Goal: Task Accomplishment & Management: Complete application form

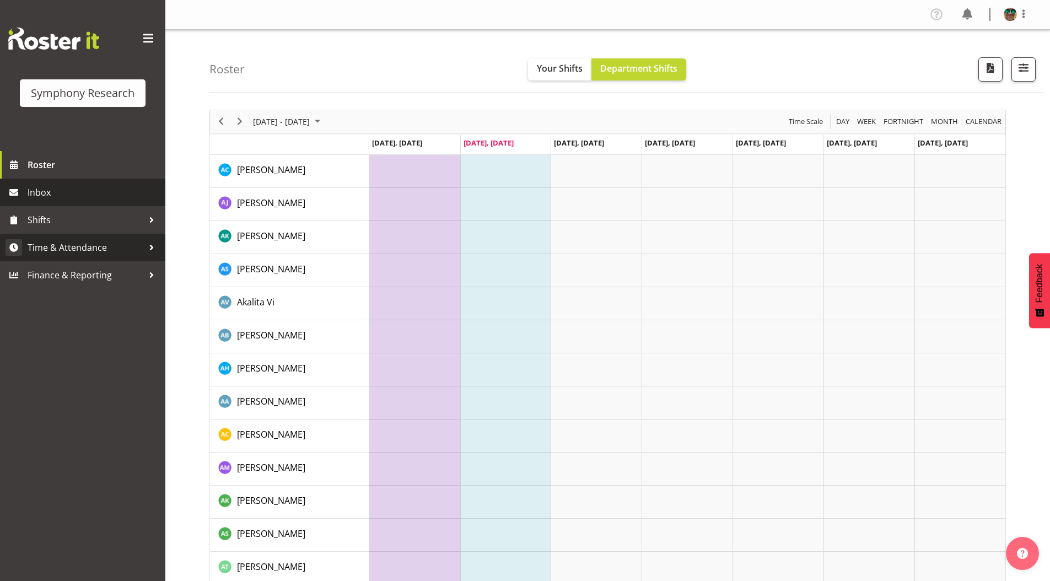
click at [65, 248] on span "Time & Attendance" at bounding box center [86, 247] width 116 height 17
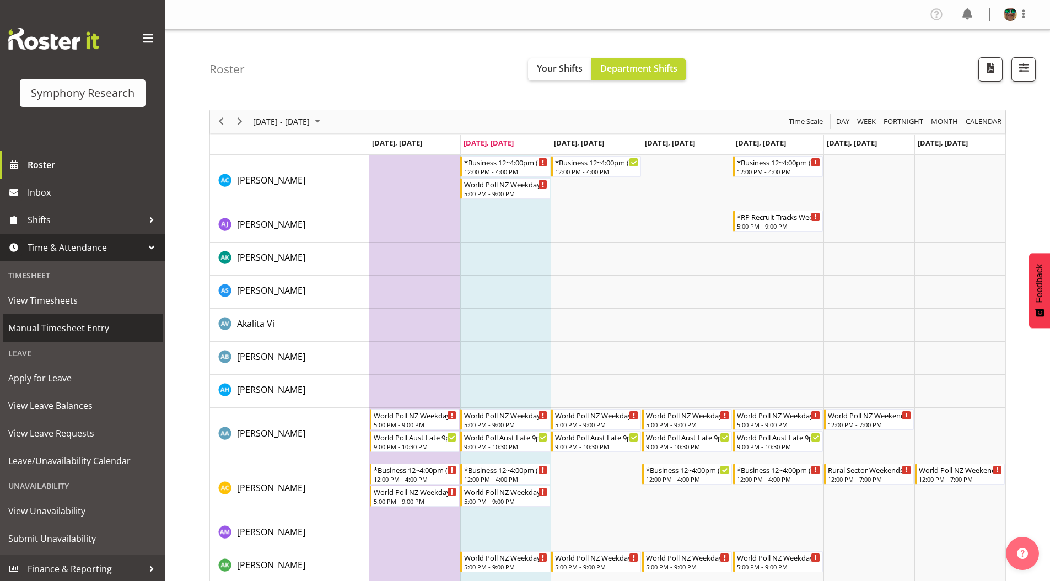
click at [57, 325] on span "Manual Timesheet Entry" at bounding box center [82, 328] width 149 height 17
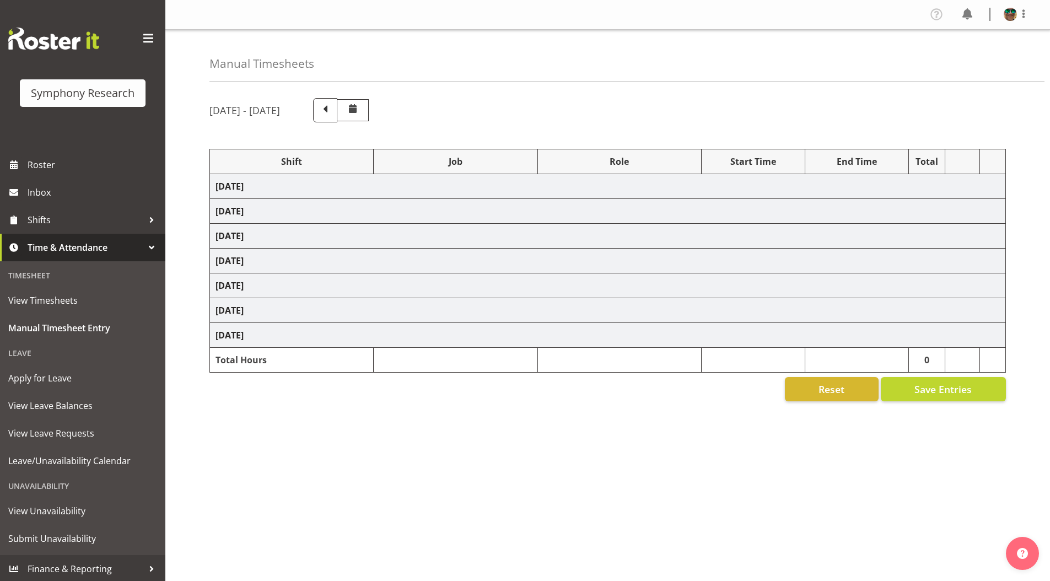
select select "4583"
select select "743"
select select "4583"
select select "10242"
select select "4583"
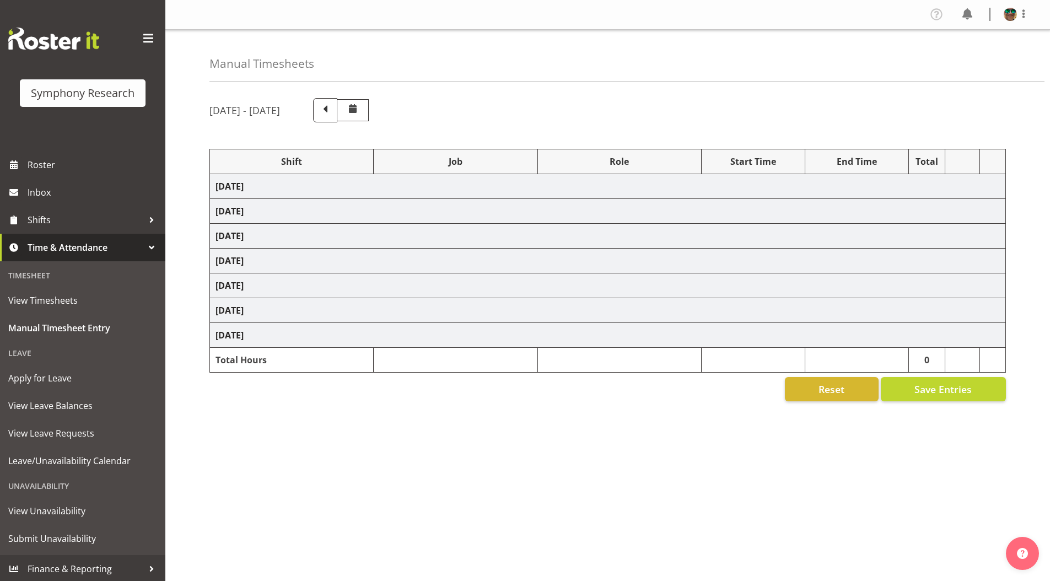
select select "10242"
select select "4583"
select select "9426"
select select "4583"
select select "10631"
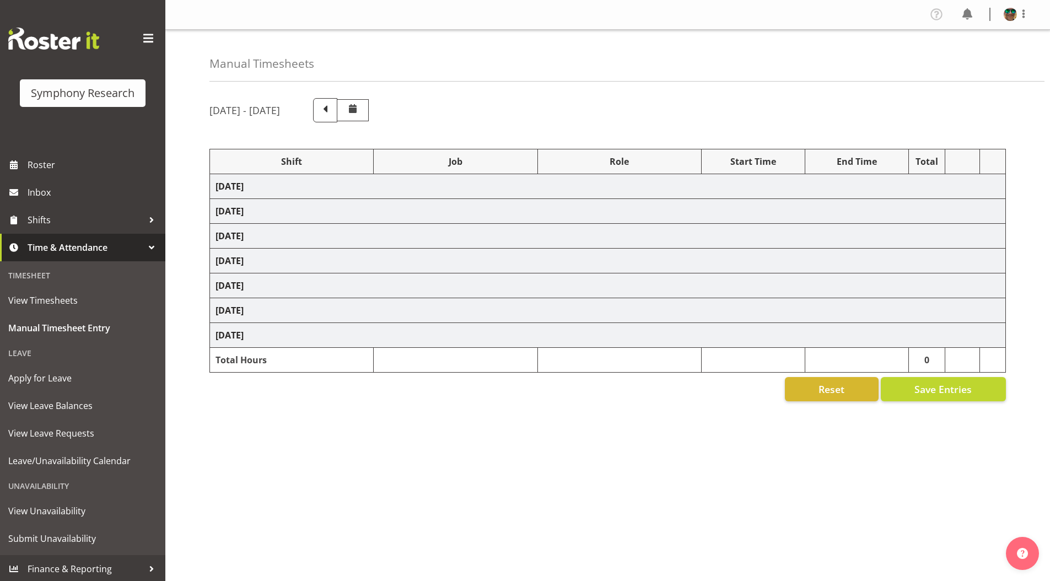
select select "4583"
select select "10633"
select select "4583"
select select "10587"
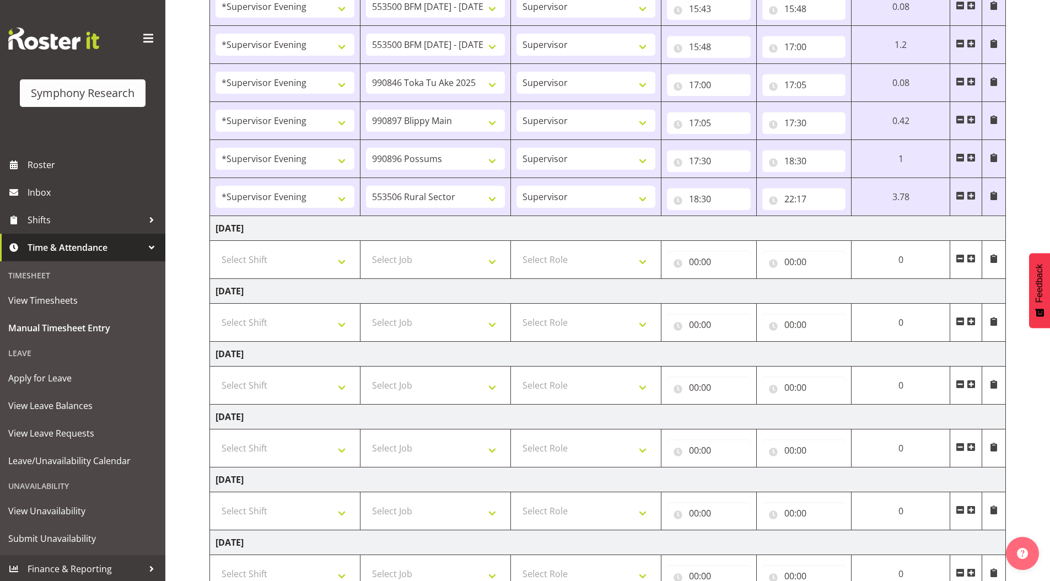
scroll to position [276, 0]
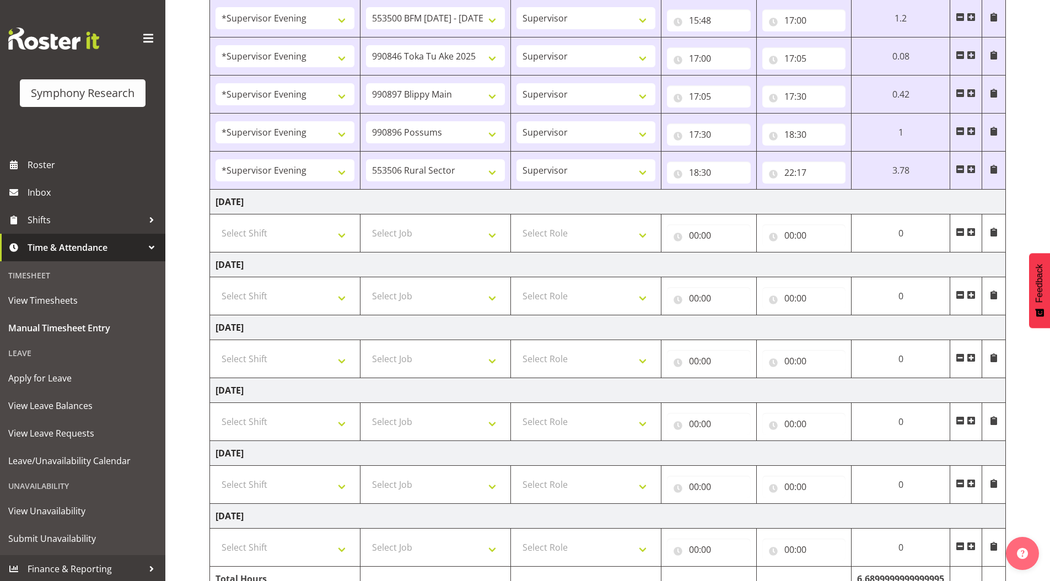
click at [971, 230] on span at bounding box center [971, 232] width 9 height 9
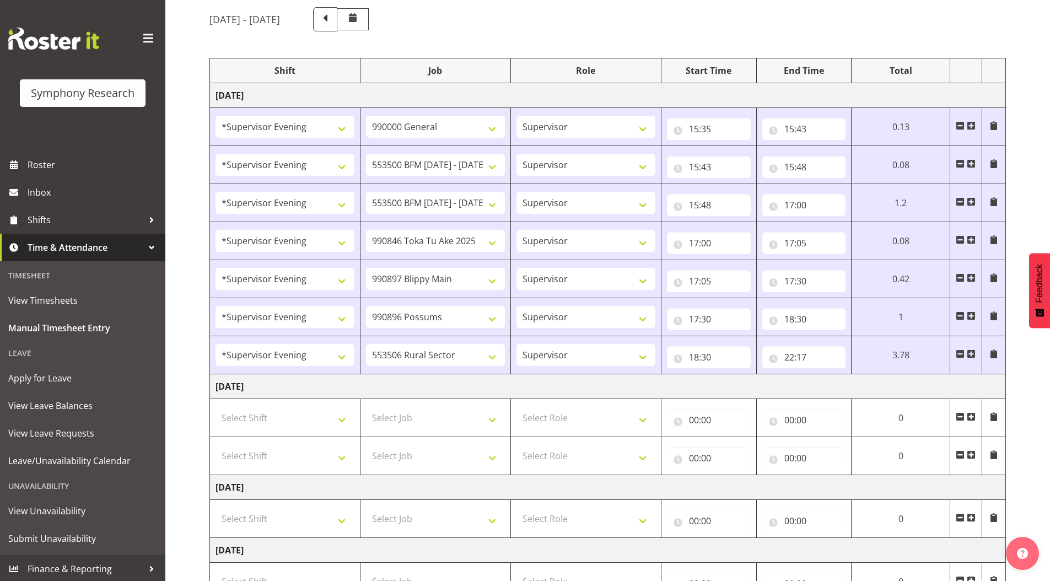
scroll to position [110, 0]
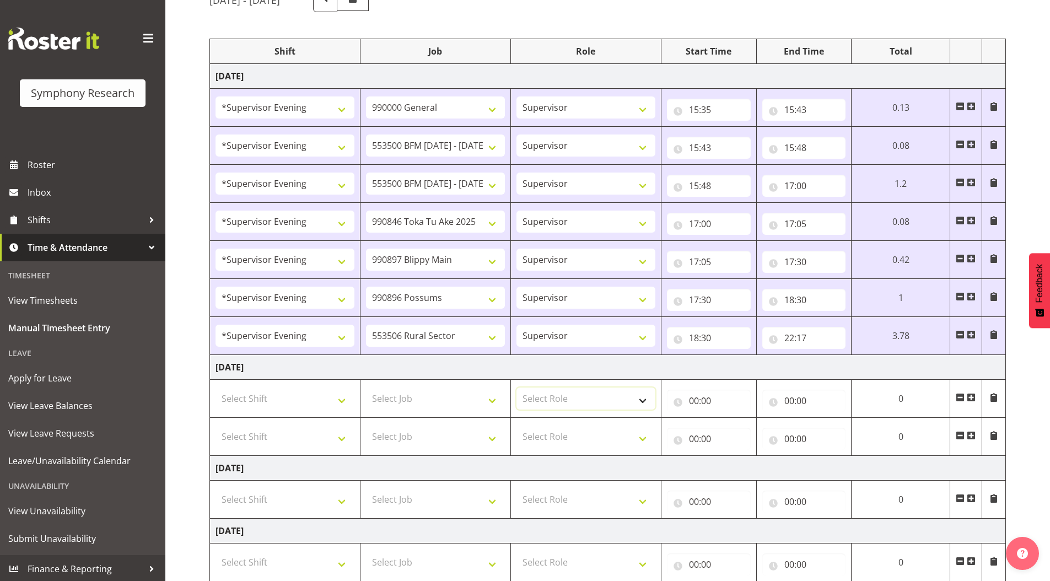
drag, startPoint x: 529, startPoint y: 397, endPoint x: 533, endPoint y: 408, distance: 11.9
click at [529, 397] on select "Select Role Supervisor Briefing Interviewing" at bounding box center [585, 398] width 139 height 22
select select "45"
click at [516, 387] on select "Select Role Supervisor Briefing Interviewing" at bounding box center [585, 398] width 139 height 22
click at [540, 438] on select "Select Role Supervisor Briefing Interviewing" at bounding box center [585, 436] width 139 height 22
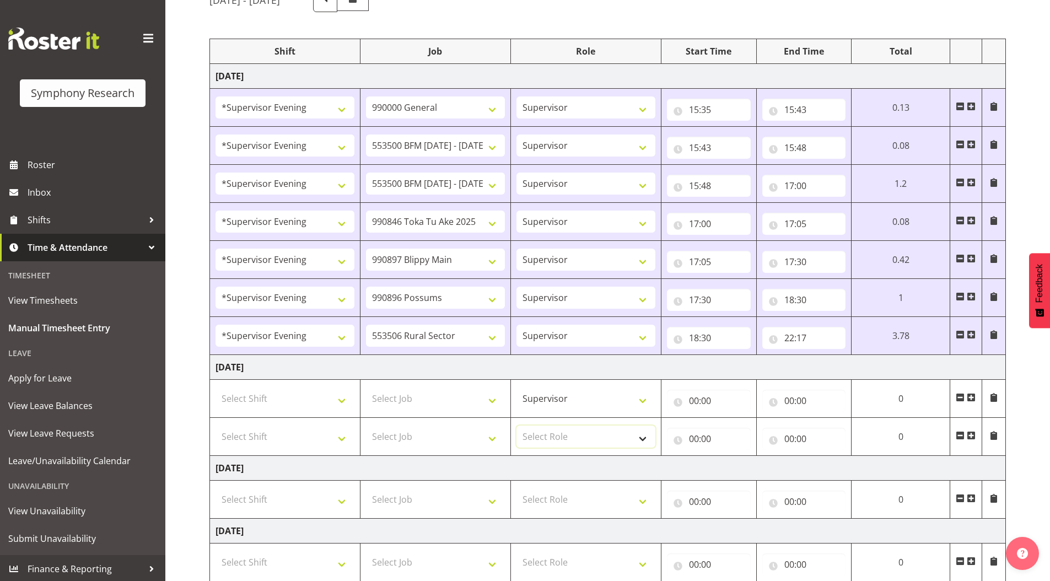
select select "45"
click at [516, 425] on select "Select Role Supervisor Briefing Interviewing" at bounding box center [585, 436] width 139 height 22
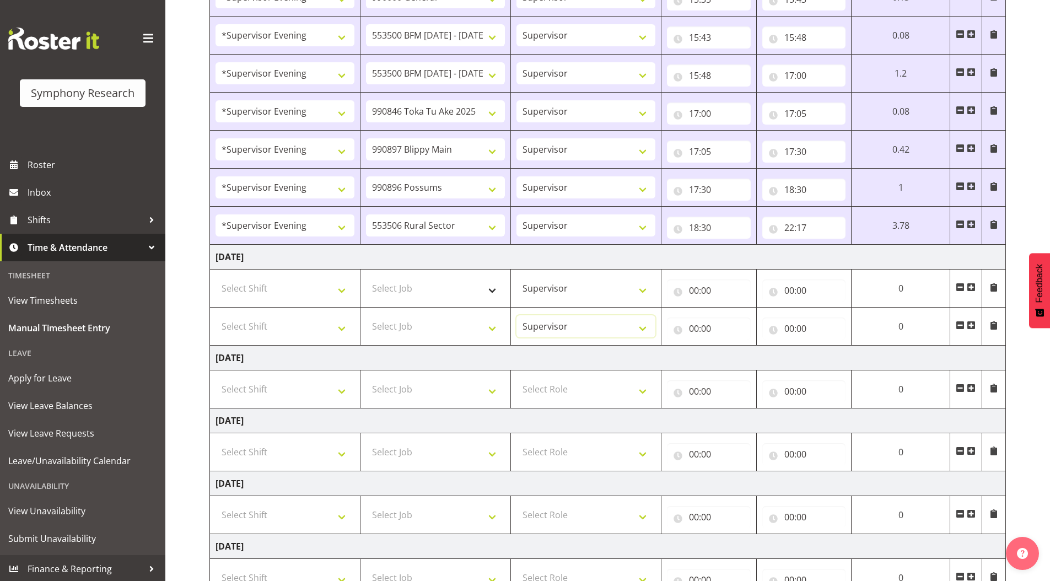
scroll to position [165, 0]
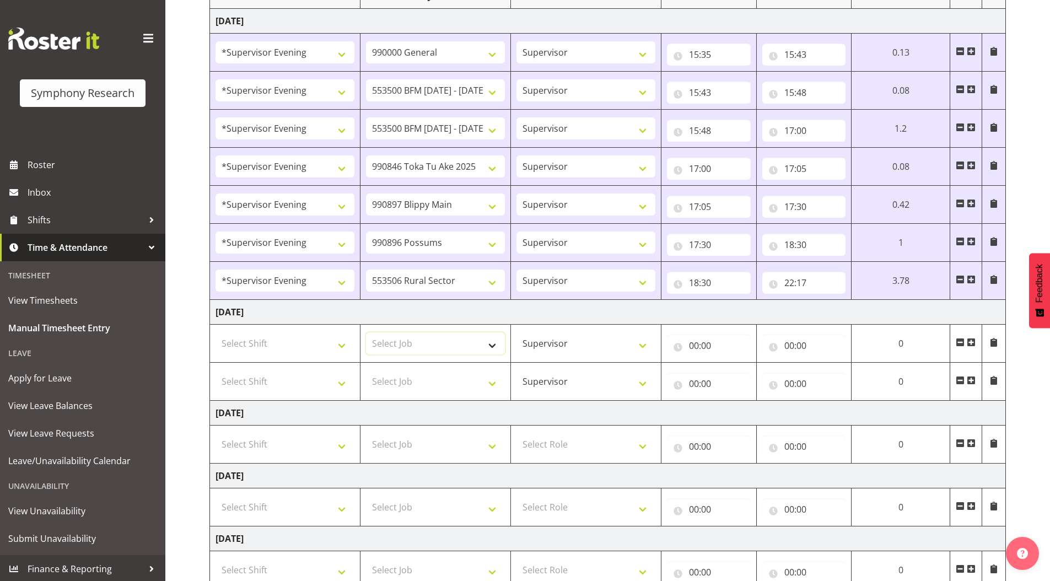
click at [406, 344] on select "Select Job 550060 IF Admin 553492 World Poll Aus Wave 2 Main 2025 553493 World …" at bounding box center [435, 343] width 139 height 22
select select "10242"
click at [366, 332] on select "Select Job 550060 IF Admin 553492 World Poll Aus Wave 2 Main 2025 553493 World …" at bounding box center [435, 343] width 139 height 22
drag, startPoint x: 406, startPoint y: 381, endPoint x: 406, endPoint y: 371, distance: 10.5
click at [406, 381] on select "Select Job 550060 IF Admin 553492 World Poll Aus Wave 2 Main 2025 553493 World …" at bounding box center [435, 381] width 139 height 22
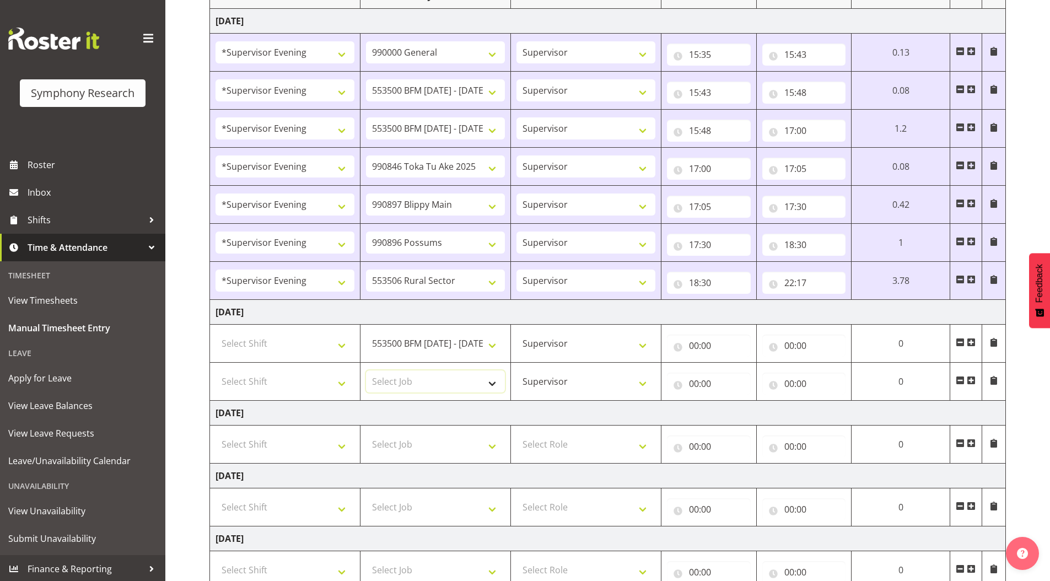
select select "9426"
click at [366, 370] on select "Select Job 550060 IF Admin 553492 World Poll Aus Wave 2 Main 2025 553493 World …" at bounding box center [435, 381] width 139 height 22
click at [972, 384] on span at bounding box center [971, 380] width 9 height 9
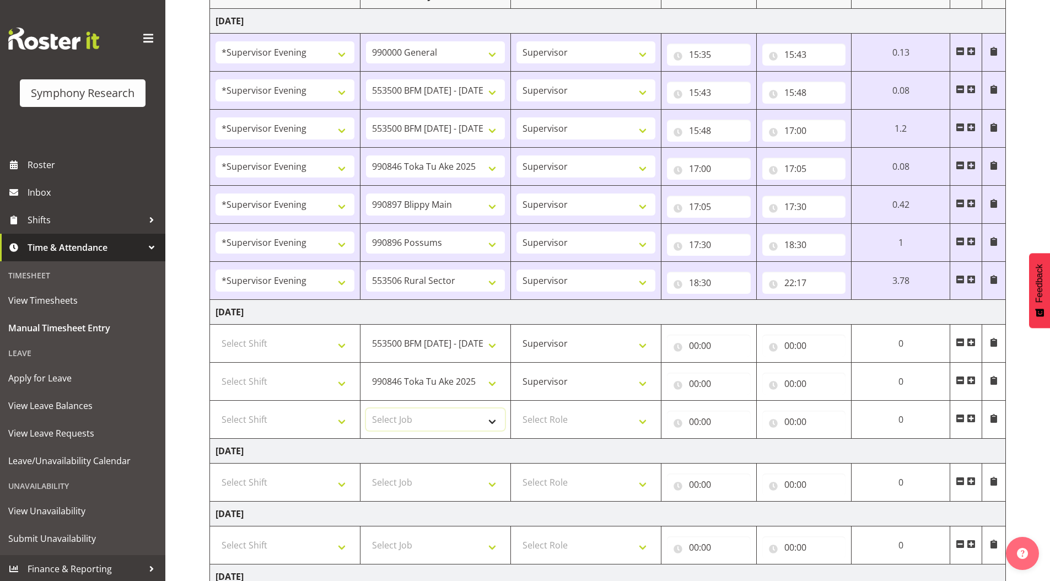
click at [398, 420] on select "Select Job 550060 IF Admin 553492 World Poll Aus Wave 2 Main 2025 553493 World …" at bounding box center [435, 419] width 139 height 22
select select "10242"
click at [366, 408] on select "Select Job 550060 IF Admin 553492 World Poll Aus Wave 2 Main 2025 553493 World …" at bounding box center [435, 419] width 139 height 22
click at [972, 418] on span at bounding box center [971, 418] width 9 height 9
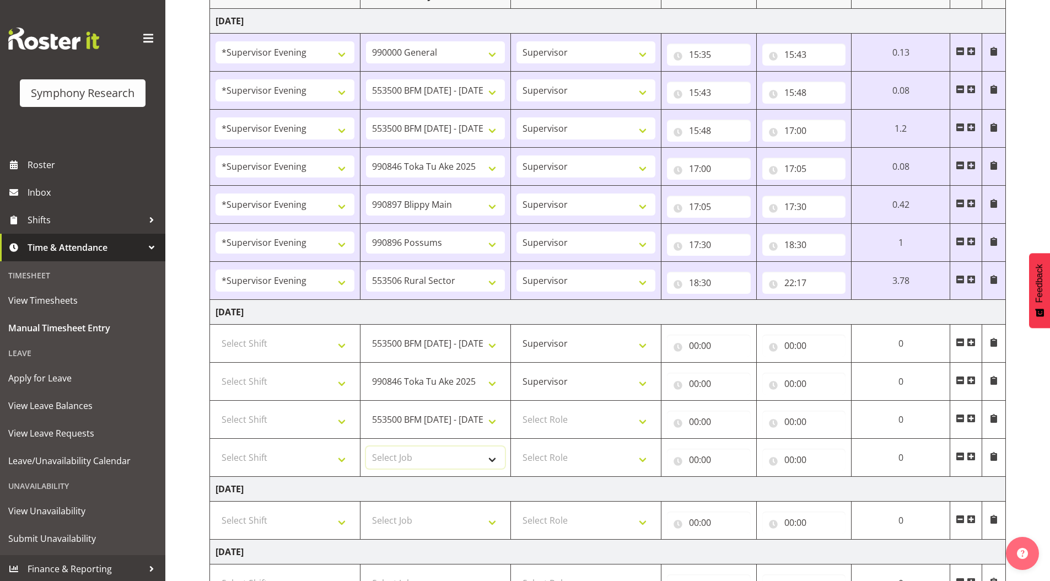
click at [406, 451] on select "Select Job 550060 IF Admin 553492 World Poll Aus Wave 2 Main 2025 553493 World …" at bounding box center [435, 457] width 139 height 22
select select "10633"
click at [366, 446] on select "Select Job 550060 IF Admin 553492 World Poll Aus Wave 2 Main 2025 553493 World …" at bounding box center [435, 457] width 139 height 22
click at [971, 455] on span at bounding box center [971, 456] width 9 height 9
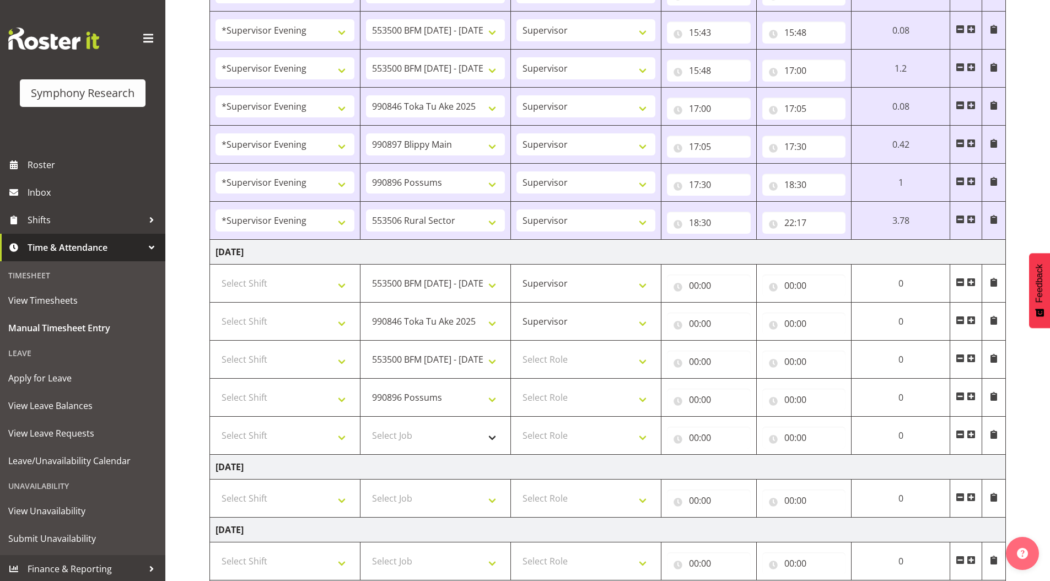
scroll to position [331, 0]
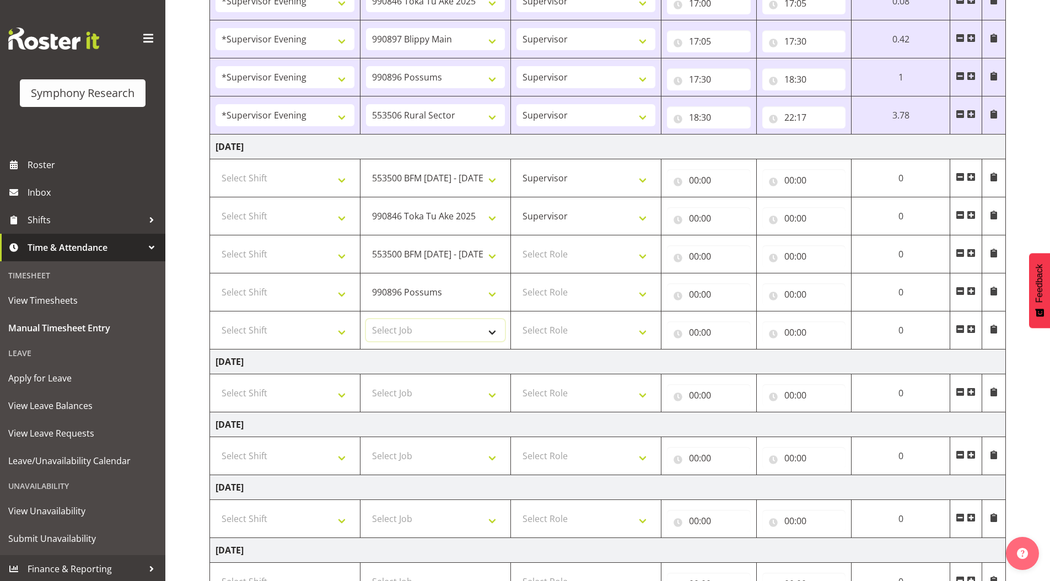
click at [397, 332] on select "Select Job 550060 IF Admin 553492 World Poll Aus Wave 2 Main 2025 553493 World …" at bounding box center [435, 330] width 139 height 22
select select "10587"
click at [366, 319] on select "Select Job 550060 IF Admin 553492 World Poll Aus Wave 2 Main 2025 553493 World …" at bounding box center [435, 330] width 139 height 22
click at [545, 254] on select "Select Role Supervisor Briefing Interviewing" at bounding box center [585, 254] width 139 height 22
select select "45"
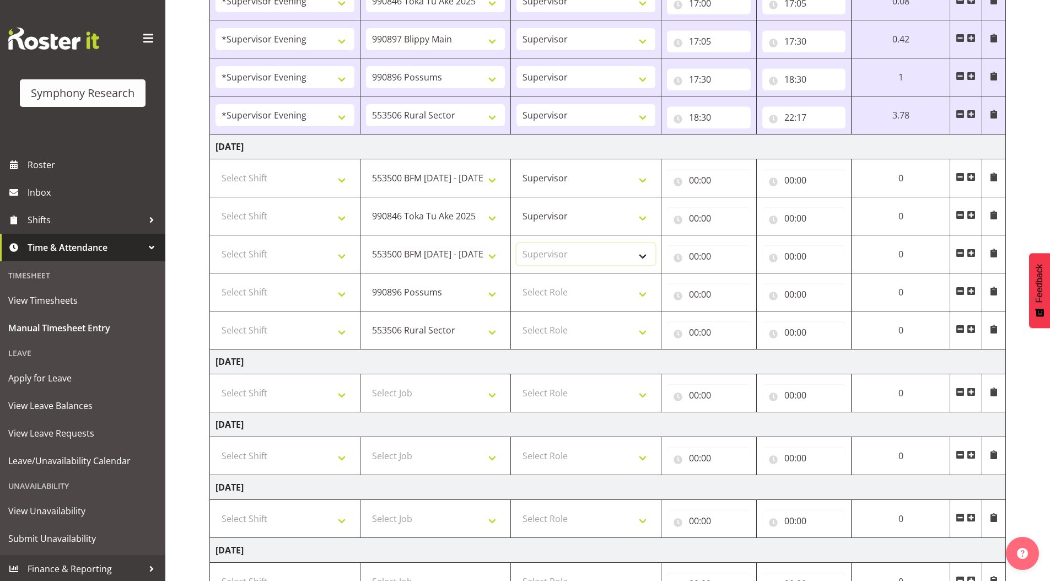
click at [516, 243] on select "Select Role Supervisor Briefing Interviewing" at bounding box center [585, 254] width 139 height 22
click at [542, 294] on select "Select Role Supervisor Briefing Interviewing" at bounding box center [585, 292] width 139 height 22
select select "45"
click at [516, 281] on select "Select Role Supervisor Briefing Interviewing" at bounding box center [585, 292] width 139 height 22
click at [541, 333] on select "Select Role Supervisor Briefing Interviewing" at bounding box center [585, 330] width 139 height 22
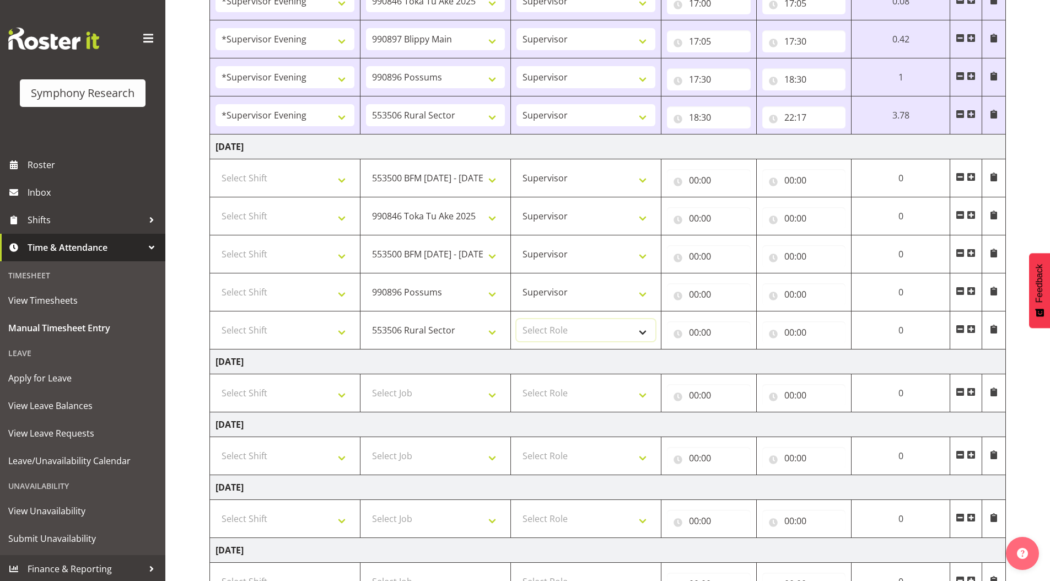
select select "45"
click at [516, 319] on select "Select Role Supervisor Briefing Interviewing" at bounding box center [585, 330] width 139 height 22
click at [259, 178] on select "Select Shift !!Weekend Residential (Roster IT Shift Label) *Business 9/10am ~ 4…" at bounding box center [284, 178] width 139 height 22
select select "4583"
click at [215, 167] on select "Select Shift !!Weekend Residential (Roster IT Shift Label) *Business 9/10am ~ 4…" at bounding box center [284, 178] width 139 height 22
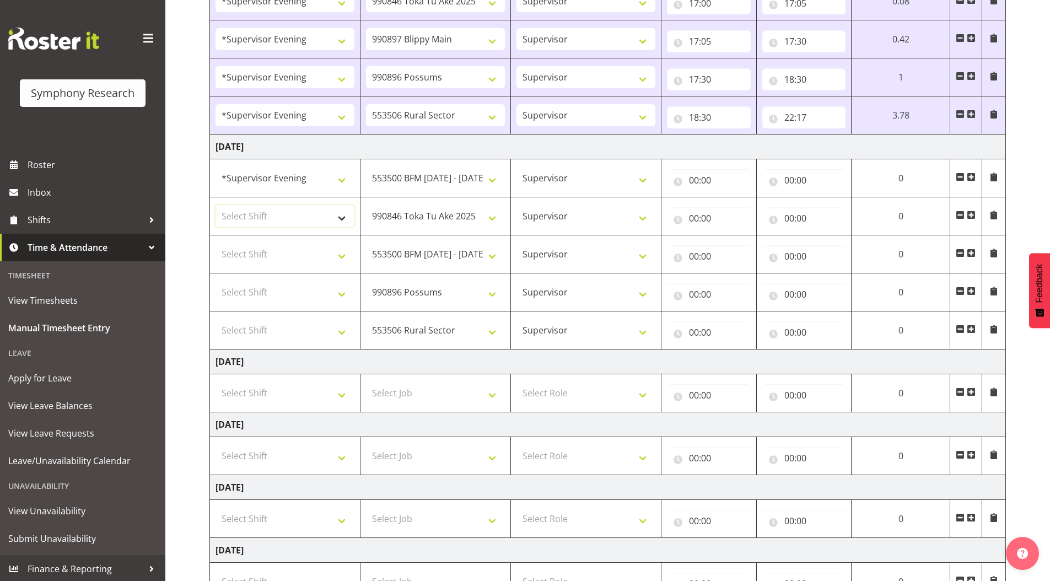
click at [267, 214] on select "Select Shift !!Weekend Residential (Roster IT Shift Label) *Business 9/10am ~ 4…" at bounding box center [284, 216] width 139 height 22
select select "4583"
click at [215, 205] on select "Select Shift !!Weekend Residential (Roster IT Shift Label) *Business 9/10am ~ 4…" at bounding box center [284, 216] width 139 height 22
click at [261, 243] on select "Select Shift !!Weekend Residential (Roster IT Shift Label) *Business 9/10am ~ 4…" at bounding box center [284, 254] width 139 height 22
select select "4583"
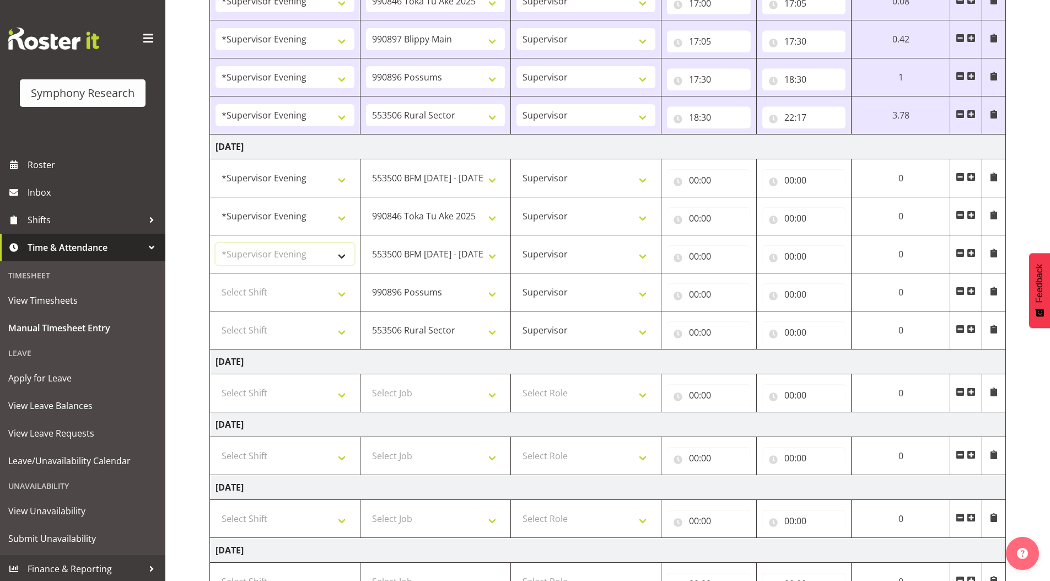
click at [215, 243] on select "Select Shift !!Weekend Residential (Roster IT Shift Label) *Business 9/10am ~ 4…" at bounding box center [284, 254] width 139 height 22
click at [272, 283] on select "Select Shift !!Weekend Residential (Roster IT Shift Label) *Business 9/10am ~ 4…" at bounding box center [284, 292] width 139 height 22
select select "4583"
click at [215, 281] on select "Select Shift !!Weekend Residential (Roster IT Shift Label) *Business 9/10am ~ 4…" at bounding box center [284, 292] width 139 height 22
click at [268, 334] on select "Select Shift !!Weekend Residential (Roster IT Shift Label) *Business 9/10am ~ 4…" at bounding box center [284, 330] width 139 height 22
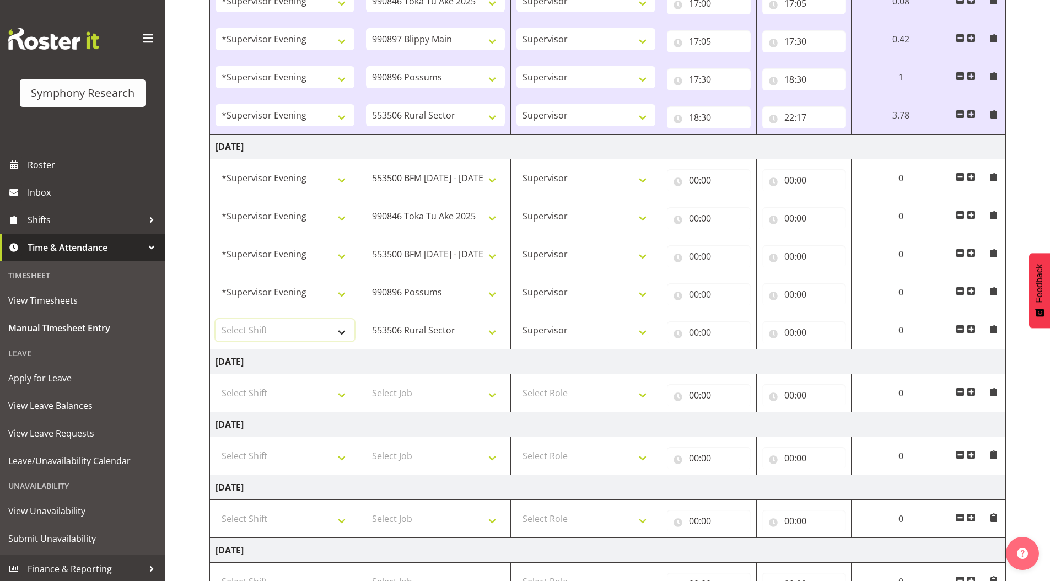
select select "4583"
click at [215, 319] on select "Select Shift !!Weekend Residential (Roster IT Shift Label) *Business 9/10am ~ 4…" at bounding box center [284, 330] width 139 height 22
click at [693, 182] on input "00:00" at bounding box center [709, 180] width 84 height 22
click at [735, 208] on select "00 01 02 03 04 05 06 07 08 09 10 11 12 13 14 15 16 17 18 19 20 21 22 23" at bounding box center [742, 209] width 25 height 22
select select "15"
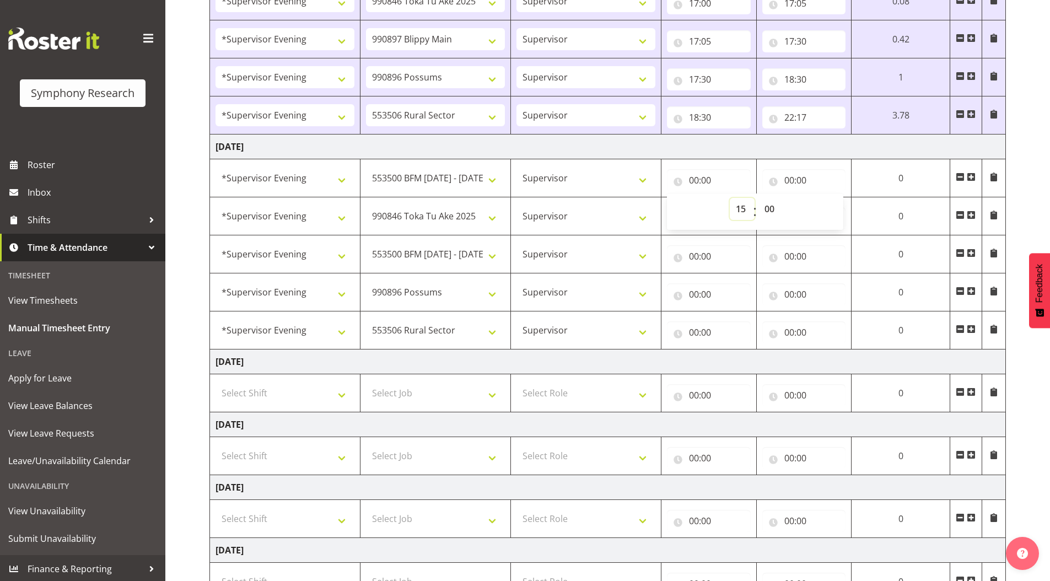
click at [754, 198] on select "00 01 02 03 04 05 06 07 08 09 10 11 12 13 14 15 16 17 18 19 20 21 22 23" at bounding box center [742, 209] width 25 height 22
type input "15:00"
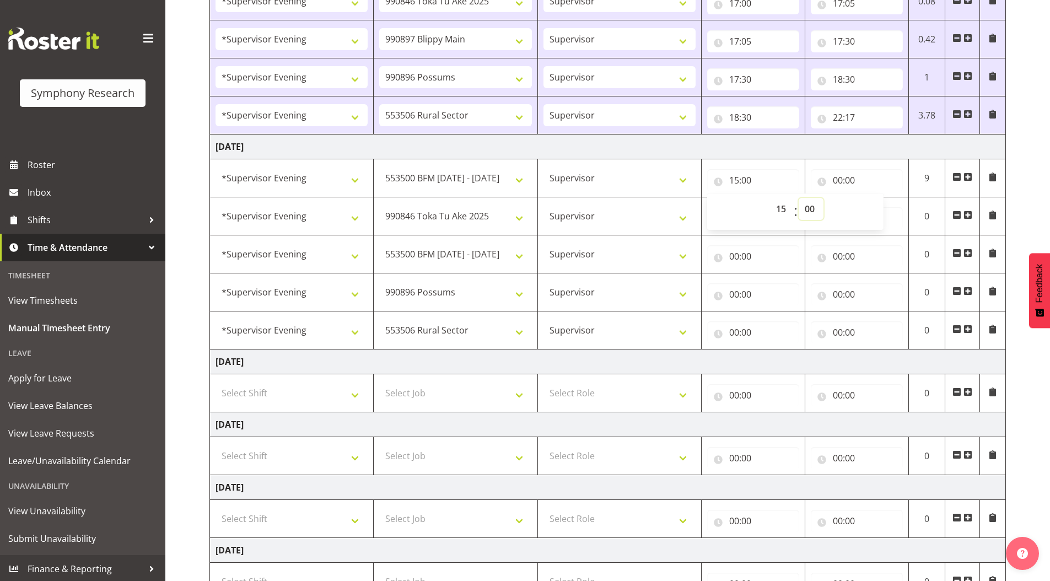
click at [810, 208] on select "00 01 02 03 04 05 06 07 08 09 10 11 12 13 14 15 16 17 18 19 20 21 22 23 24 25 2…" at bounding box center [810, 209] width 25 height 22
select select "28"
click at [798, 198] on select "00 01 02 03 04 05 06 07 08 09 10 11 12 13 14 15 16 17 18 19 20 21 22 23 24 25 2…" at bounding box center [810, 209] width 25 height 22
type input "15:28"
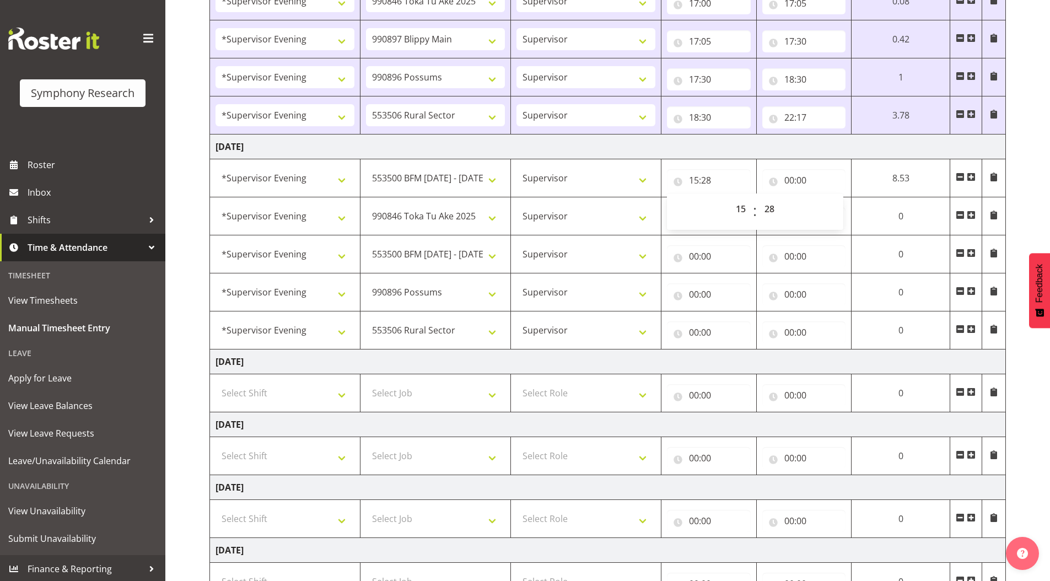
click at [1042, 145] on div "September 22nd - September 28th 2025 Shift Job Role Start Time End Time Total M…" at bounding box center [629, 242] width 840 height 966
click at [786, 181] on input "00:00" at bounding box center [804, 180] width 84 height 22
click at [832, 210] on select "00 01 02 03 04 05 06 07 08 09 10 11 12 13 14 15 16 17 18 19 20 21 22 23" at bounding box center [837, 209] width 25 height 22
select select "15"
click at [850, 198] on select "00 01 02 03 04 05 06 07 08 09 10 11 12 13 14 15 16 17 18 19 20 21 22 23" at bounding box center [837, 209] width 25 height 22
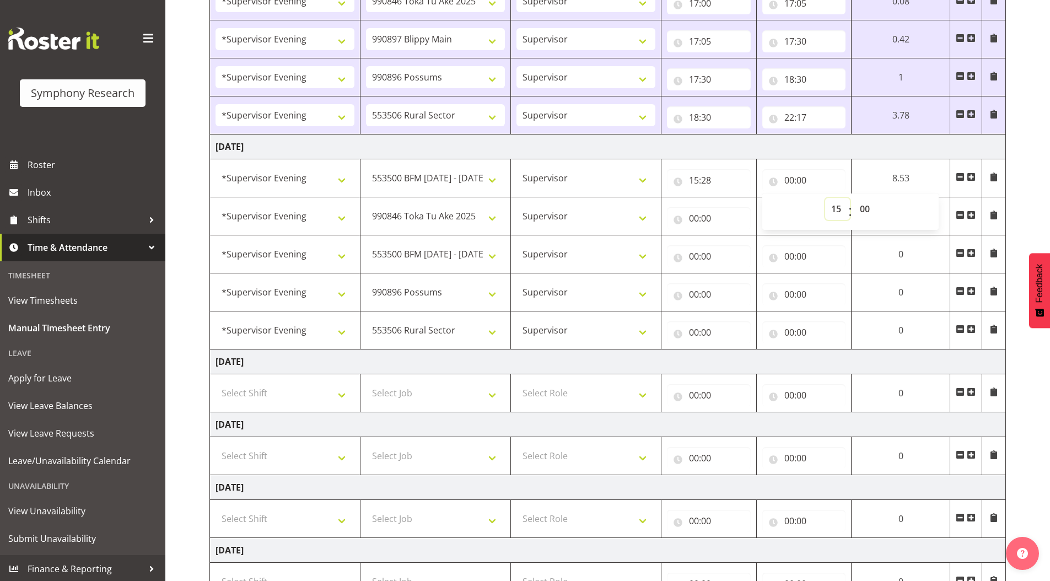
type input "15:00"
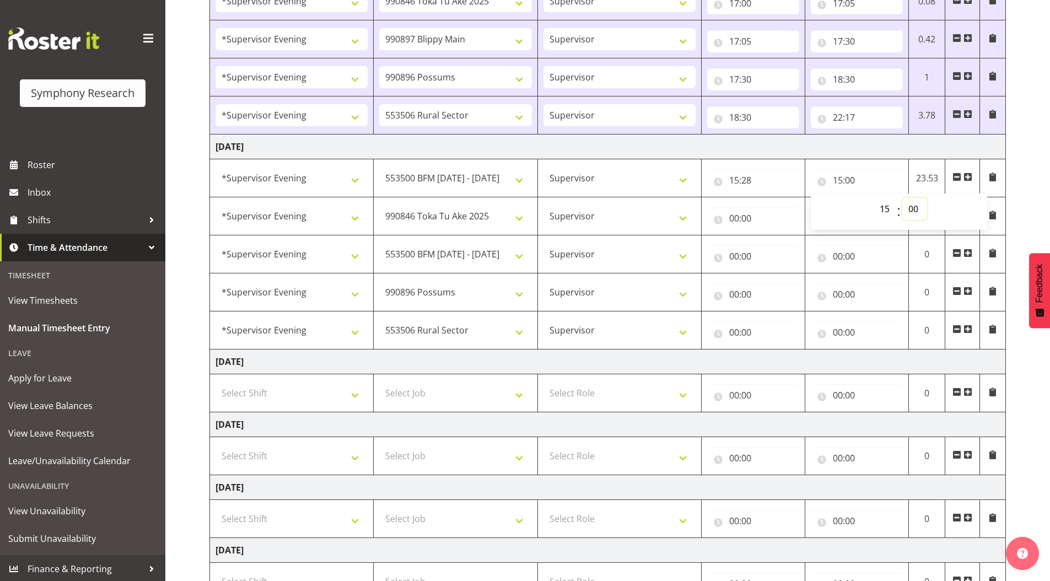
click at [910, 208] on select "00 01 02 03 04 05 06 07 08 09 10 11 12 13 14 15 16 17 18 19 20 21 22 23 24 25 2…" at bounding box center [914, 209] width 25 height 22
select select "33"
click at [902, 198] on select "00 01 02 03 04 05 06 07 08 09 10 11 12 13 14 15 16 17 18 19 20 21 22 23 24 25 2…" at bounding box center [914, 209] width 25 height 22
type input "15:33"
click at [1032, 191] on div "September 22nd - September 28th 2025 Shift Job Role Start Time End Time Total M…" at bounding box center [629, 242] width 840 height 966
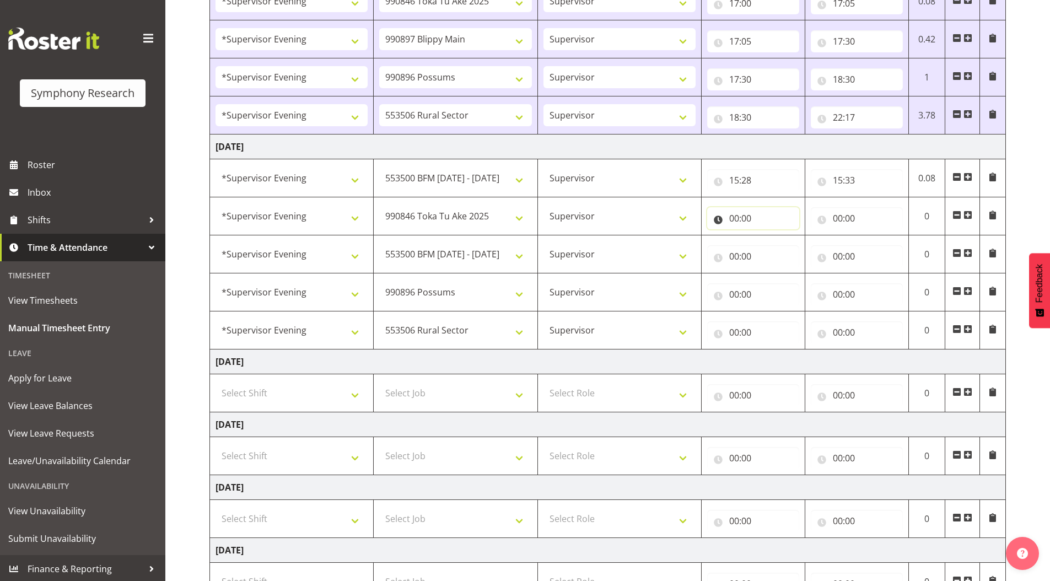
click at [732, 217] on input "00:00" at bounding box center [753, 218] width 92 height 22
click at [782, 245] on select "00 01 02 03 04 05 06 07 08 09 10 11 12 13 14 15 16 17 18 19 20 21 22 23" at bounding box center [782, 247] width 25 height 22
select select "15"
click at [770, 236] on select "00 01 02 03 04 05 06 07 08 09 10 11 12 13 14 15 16 17 18 19 20 21 22 23" at bounding box center [782, 247] width 25 height 22
type input "15:00"
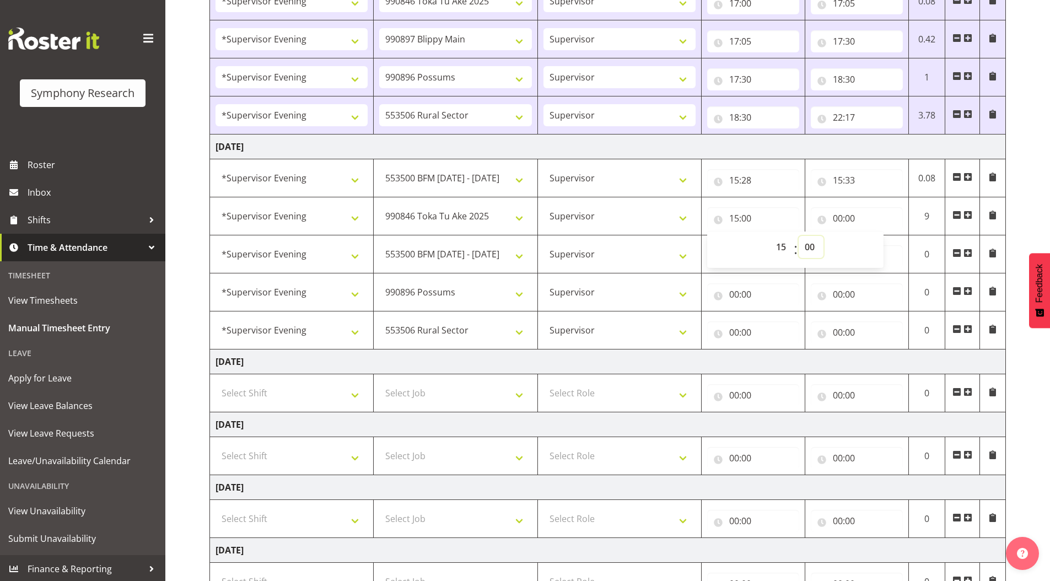
click at [807, 246] on select "00 01 02 03 04 05 06 07 08 09 10 11 12 13 14 15 16 17 18 19 20 21 22 23 24 25 2…" at bounding box center [810, 247] width 25 height 22
select select "33"
click at [798, 236] on select "00 01 02 03 04 05 06 07 08 09 10 11 12 13 14 15 16 17 18 19 20 21 22 23 24 25 2…" at bounding box center [810, 247] width 25 height 22
type input "15:33"
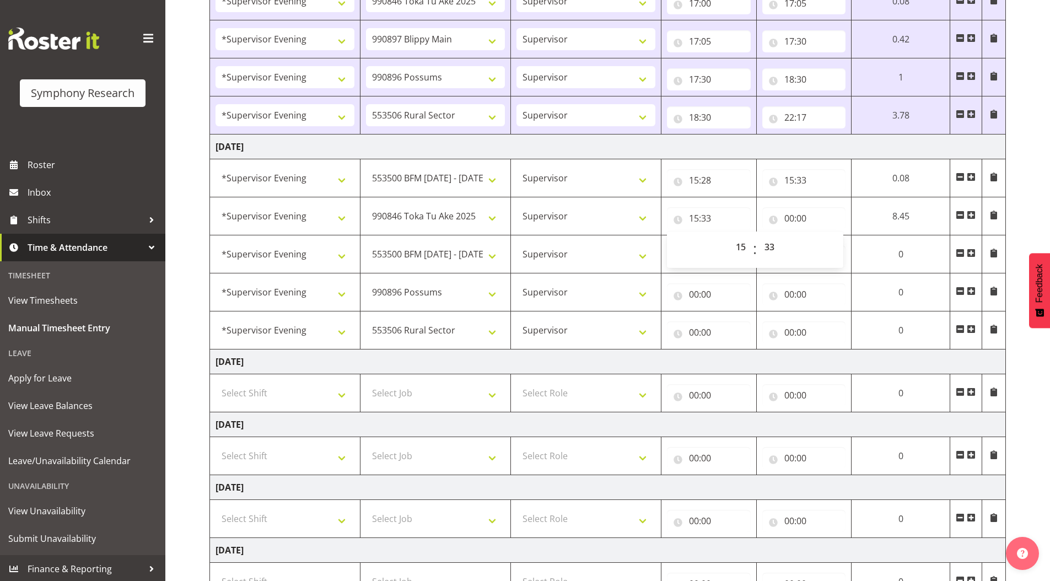
click at [988, 56] on td at bounding box center [993, 39] width 24 height 38
click at [787, 219] on input "00:00" at bounding box center [804, 218] width 84 height 22
click at [787, 218] on input "00:00" at bounding box center [804, 218] width 84 height 22
click at [829, 248] on select "00 01 02 03 04 05 06 07 08 09 10 11 12 13 14 15 16 17 18 19 20 21 22 23" at bounding box center [837, 247] width 25 height 22
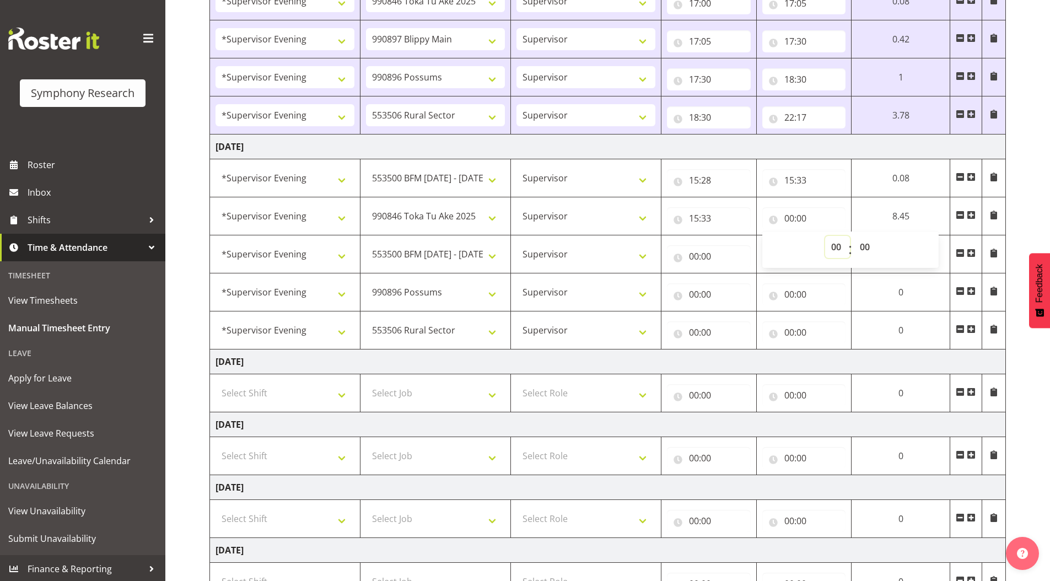
select select "15"
click at [850, 236] on select "00 01 02 03 04 05 06 07 08 09 10 11 12 13 14 15 16 17 18 19 20 21 22 23" at bounding box center [837, 247] width 25 height 22
type input "15:00"
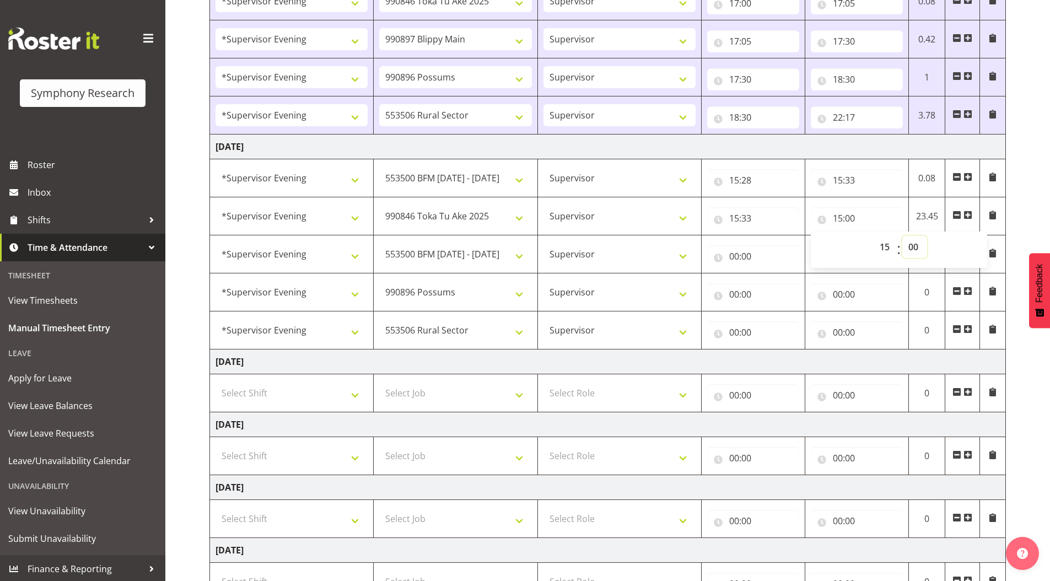
click at [915, 250] on select "00 01 02 03 04 05 06 07 08 09 10 11 12 13 14 15 16 17 18 19 20 21 22 23 24 25 2…" at bounding box center [914, 247] width 25 height 22
select select "38"
click at [902, 236] on select "00 01 02 03 04 05 06 07 08 09 10 11 12 13 14 15 16 17 18 19 20 21 22 23 24 25 2…" at bounding box center [914, 247] width 25 height 22
type input "15:38"
click at [735, 253] on input "00:00" at bounding box center [753, 256] width 92 height 22
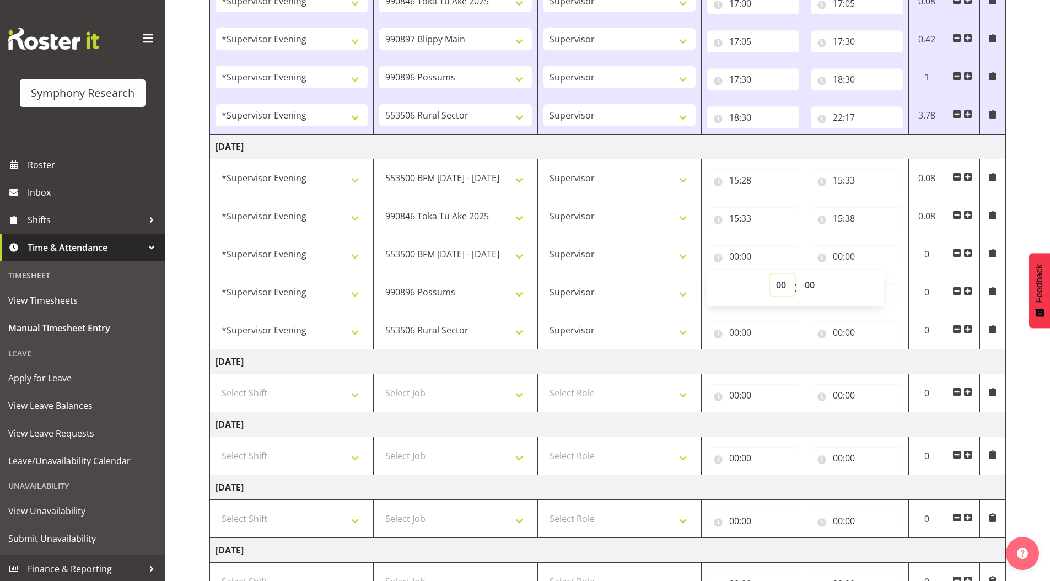
click at [776, 283] on select "00 01 02 03 04 05 06 07 08 09 10 11 12 13 14 15 16 17 18 19 20 21 22 23" at bounding box center [782, 285] width 25 height 22
select select "15"
click at [770, 274] on select "00 01 02 03 04 05 06 07 08 09 10 11 12 13 14 15 16 17 18 19 20 21 22 23" at bounding box center [782, 285] width 25 height 22
type input "15:00"
click at [810, 282] on select "00 01 02 03 04 05 06 07 08 09 10 11 12 13 14 15 16 17 18 19 20 21 22 23 24 25 2…" at bounding box center [810, 285] width 25 height 22
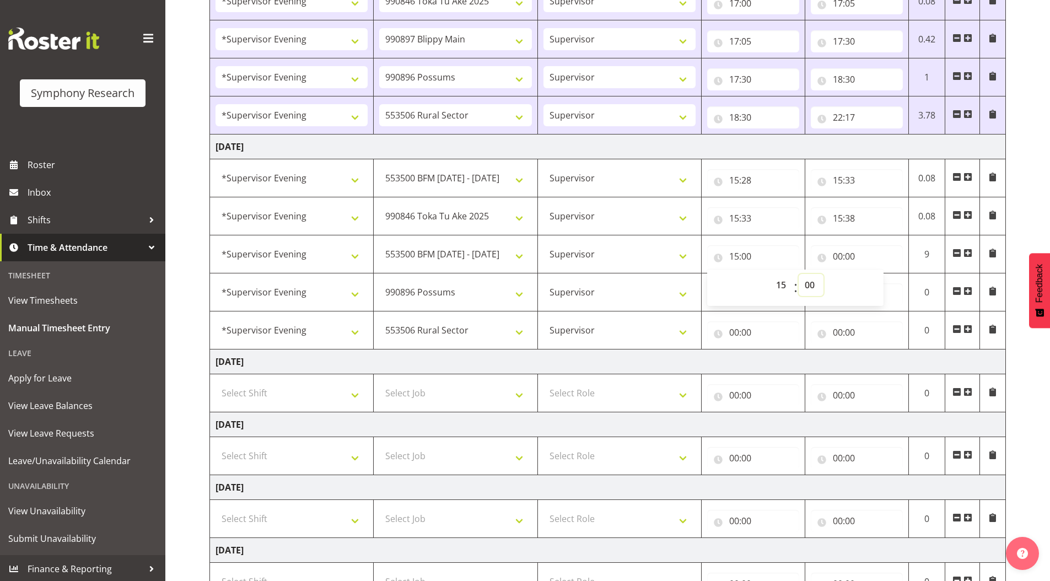
select select "38"
click at [798, 274] on select "00 01 02 03 04 05 06 07 08 09 10 11 12 13 14 15 16 17 18 19 20 21 22 23 24 25 2…" at bounding box center [810, 285] width 25 height 22
type input "15:38"
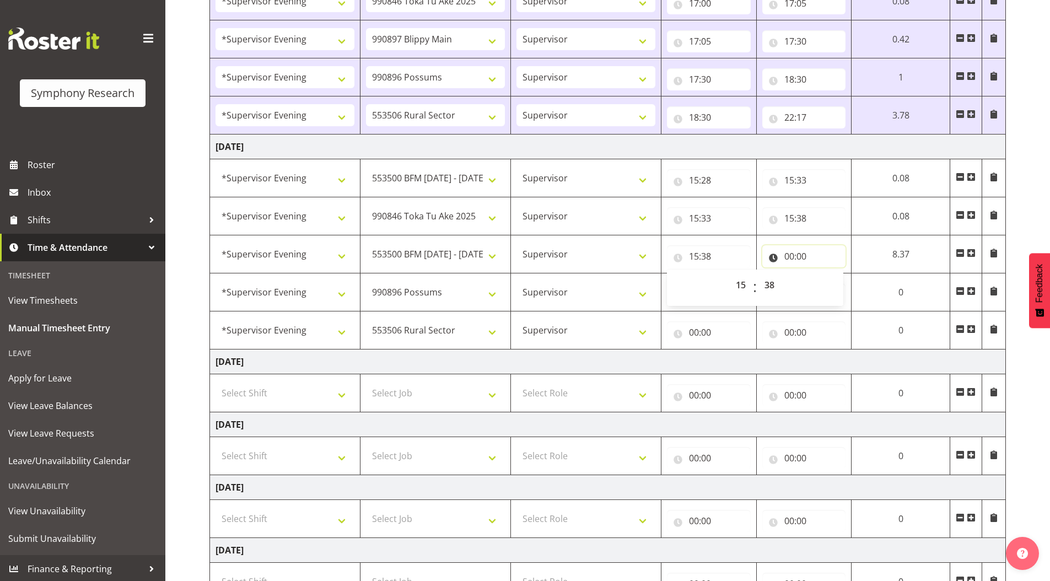
click at [786, 257] on input "00:00" at bounding box center [804, 256] width 84 height 22
drag, startPoint x: 832, startPoint y: 283, endPoint x: 832, endPoint y: 274, distance: 8.8
click at [832, 283] on select "00 01 02 03 04 05 06 07 08 09 10 11 12 13 14 15 16 17 18 19 20 21 22 23" at bounding box center [837, 285] width 25 height 22
select select "17"
click at [827, 274] on select "00 01 02 03 04 05 06 07 08 09 10 11 12 13 14 15 16 17 18 19 20 21 22 23" at bounding box center [837, 285] width 25 height 22
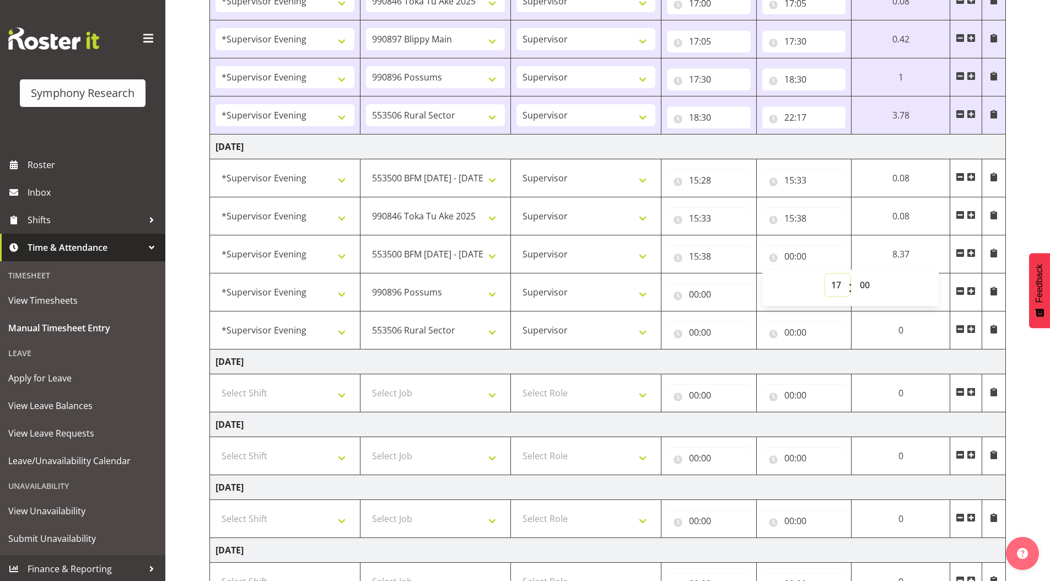
type input "17:00"
click at [867, 285] on select "00 01 02 03 04 05 06 07 08 09 10 11 12 13 14 15 16 17 18 19 20 21 22 23 24 25 2…" at bounding box center [869, 285] width 25 height 22
select select "38"
click at [882, 274] on select "00 01 02 03 04 05 06 07 08 09 10 11 12 13 14 15 16 17 18 19 20 21 22 23 24 25 2…" at bounding box center [869, 285] width 25 height 22
type input "17:38"
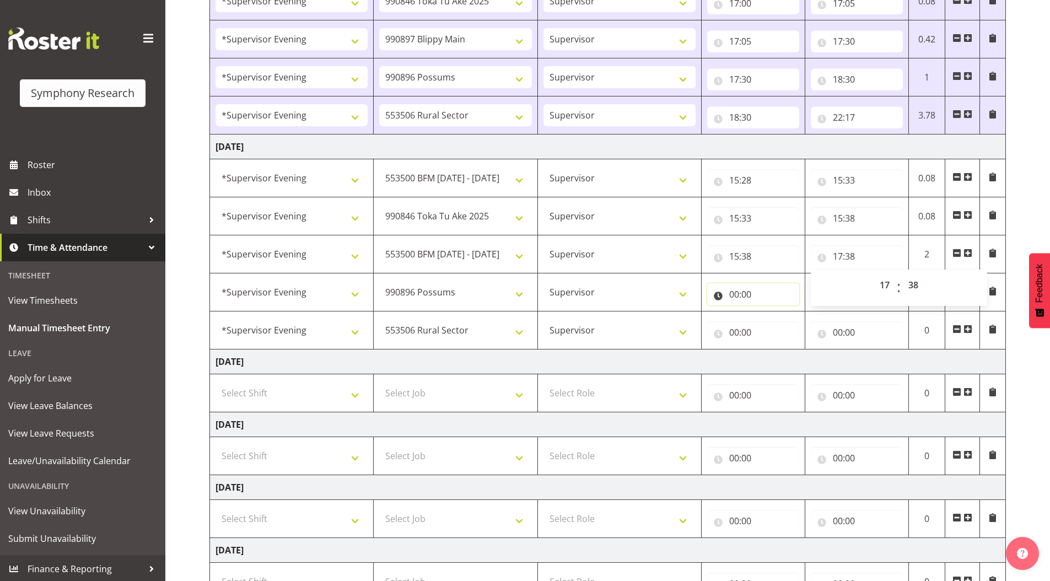
click at [732, 295] on input "00:00" at bounding box center [753, 294] width 92 height 22
click at [780, 324] on select "00 01 02 03 04 05 06 07 08 09 10 11 12 13 14 15 16 17 18 19 20 21 22 23" at bounding box center [782, 323] width 25 height 22
select select "17"
click at [770, 312] on select "00 01 02 03 04 05 06 07 08 09 10 11 12 13 14 15 16 17 18 19 20 21 22 23" at bounding box center [782, 323] width 25 height 22
type input "17:00"
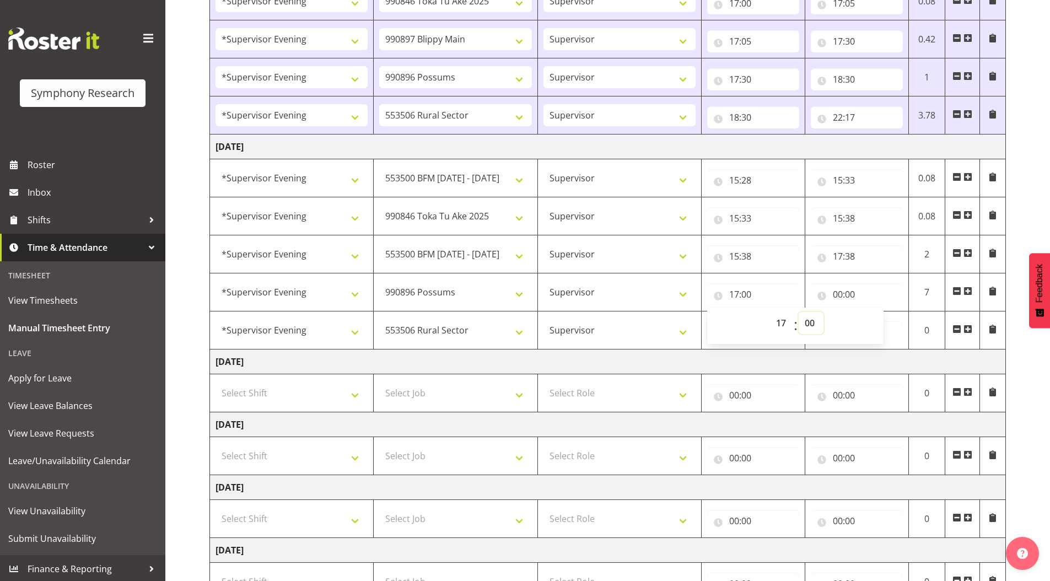
click at [806, 323] on select "00 01 02 03 04 05 06 07 08 09 10 11 12 13 14 15 16 17 18 19 20 21 22 23 24 25 2…" at bounding box center [810, 323] width 25 height 22
select select "38"
click at [798, 312] on select "00 01 02 03 04 05 06 07 08 09 10 11 12 13 14 15 16 17 18 19 20 21 22 23 24 25 2…" at bounding box center [810, 323] width 25 height 22
type input "17:38"
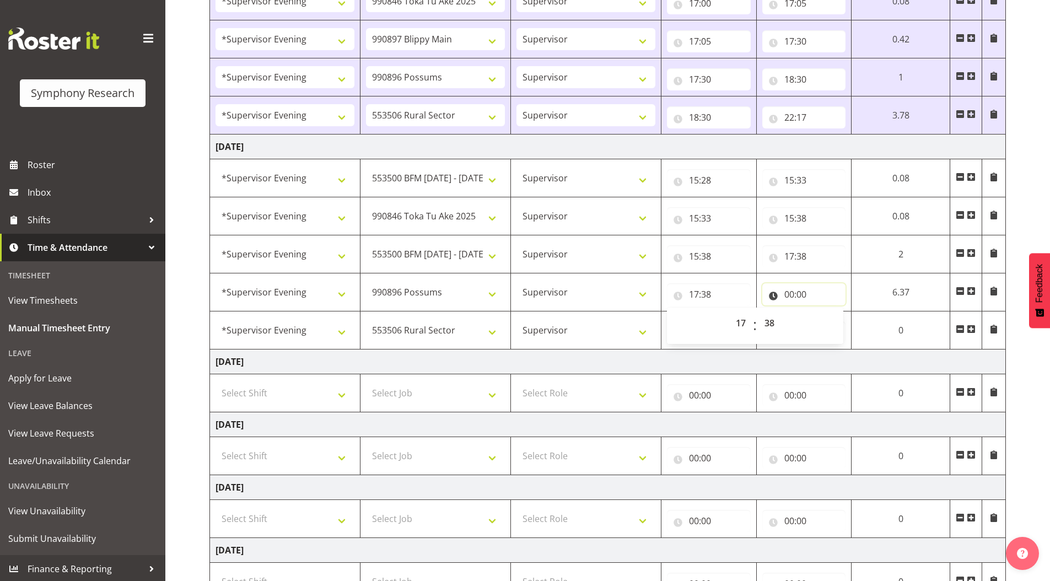
click at [788, 295] on input "00:00" at bounding box center [804, 294] width 84 height 22
click at [830, 321] on select "00 01 02 03 04 05 06 07 08 09 10 11 12 13 14 15 16 17 18 19 20 21 22 23" at bounding box center [837, 323] width 25 height 22
select select "18"
click at [827, 312] on select "00 01 02 03 04 05 06 07 08 09 10 11 12 13 14 15 16 17 18 19 20 21 22 23" at bounding box center [837, 323] width 25 height 22
type input "18:00"
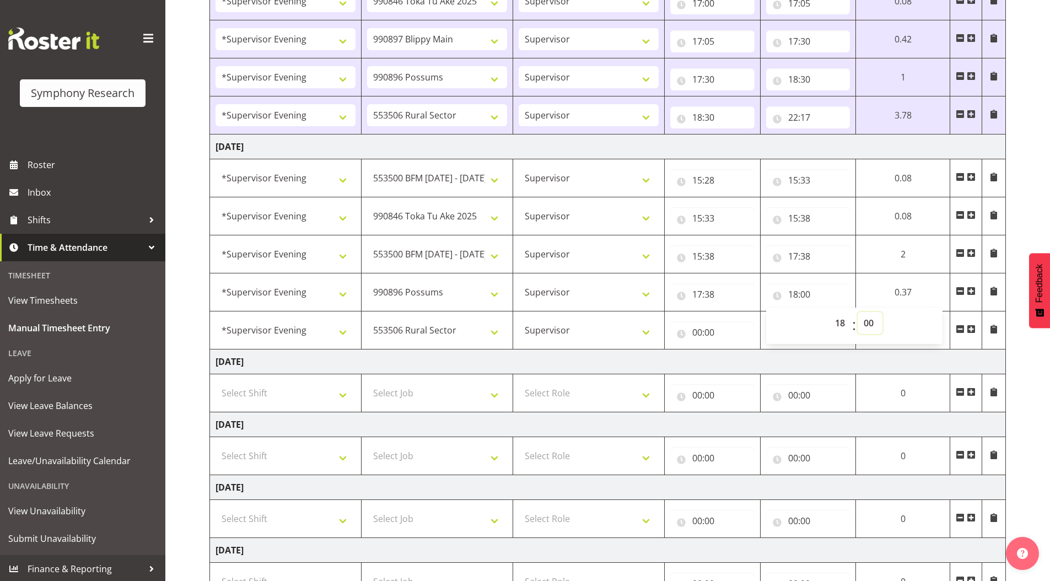
click at [863, 321] on select "00 01 02 03 04 05 06 07 08 09 10 11 12 13 14 15 16 17 18 19 20 21 22 23 24 25 2…" at bounding box center [869, 323] width 25 height 22
select select "38"
click at [882, 312] on select "00 01 02 03 04 05 06 07 08 09 10 11 12 13 14 15 16 17 18 19 20 21 22 23 24 25 2…" at bounding box center [869, 323] width 25 height 22
type input "18:38"
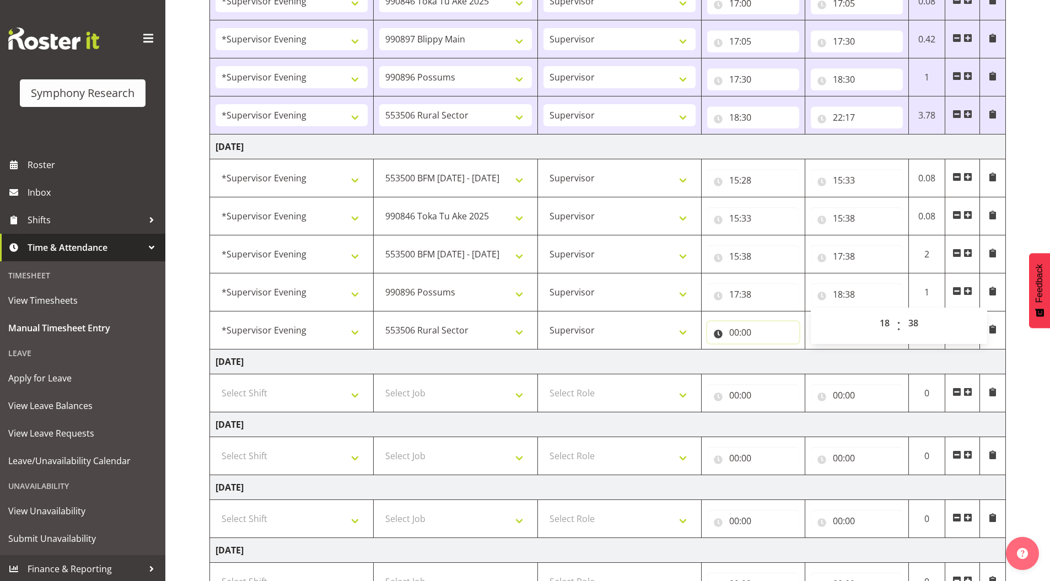
click at [733, 332] on input "00:00" at bounding box center [753, 332] width 92 height 22
drag, startPoint x: 775, startPoint y: 361, endPoint x: 776, endPoint y: 355, distance: 5.6
click at [775, 361] on select "00 01 02 03 04 05 06 07 08 09 10 11 12 13 14 15 16 17 18 19 20 21 22 23" at bounding box center [782, 361] width 25 height 22
select select "18"
click at [770, 350] on select "00 01 02 03 04 05 06 07 08 09 10 11 12 13 14 15 16 17 18 19 20 21 22 23" at bounding box center [782, 361] width 25 height 22
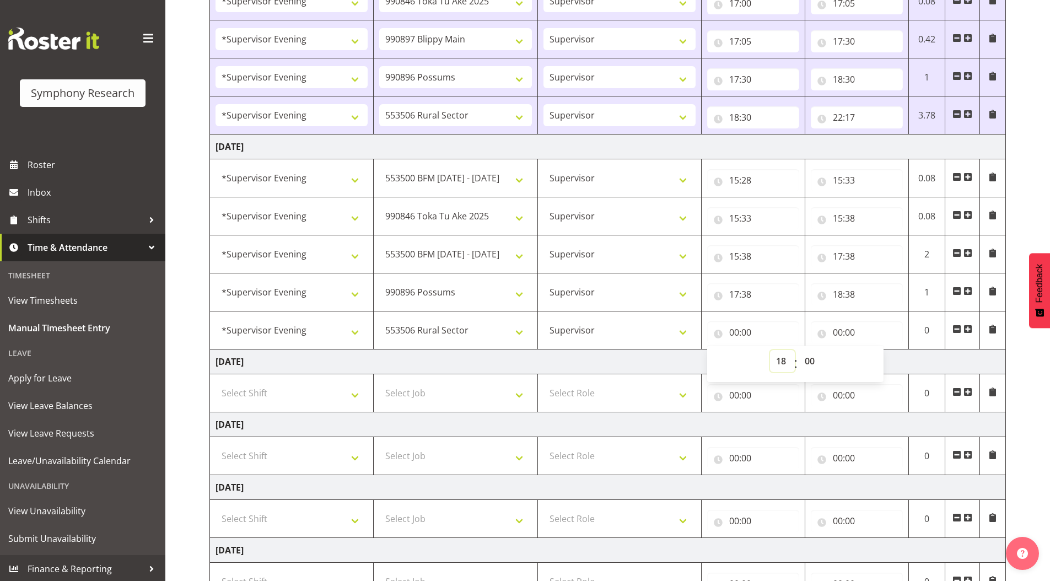
type input "18:00"
click at [809, 360] on select "00 01 02 03 04 05 06 07 08 09 10 11 12 13 14 15 16 17 18 19 20 21 22 23 24 25 2…" at bounding box center [810, 361] width 25 height 22
select select "38"
click at [798, 350] on select "00 01 02 03 04 05 06 07 08 09 10 11 12 13 14 15 16 17 18 19 20 21 22 23 24 25 2…" at bounding box center [810, 361] width 25 height 22
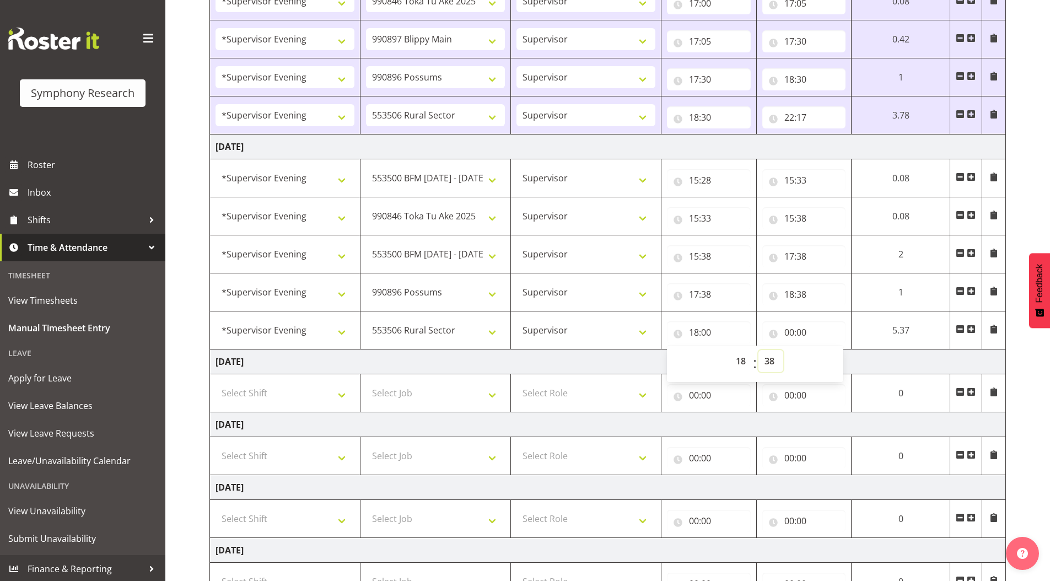
type input "18:38"
click at [1024, 172] on div "September 22nd - September 28th 2025 Shift Job Role Start Time End Time Total M…" at bounding box center [629, 242] width 840 height 966
click at [783, 334] on input "00:00" at bounding box center [804, 332] width 84 height 22
drag, startPoint x: 832, startPoint y: 357, endPoint x: 832, endPoint y: 364, distance: 7.2
click at [832, 357] on select "00 01 02 03 04 05 06 07 08 09 10 11 12 13 14 15 16 17 18 19 20 21 22 23" at bounding box center [837, 361] width 25 height 22
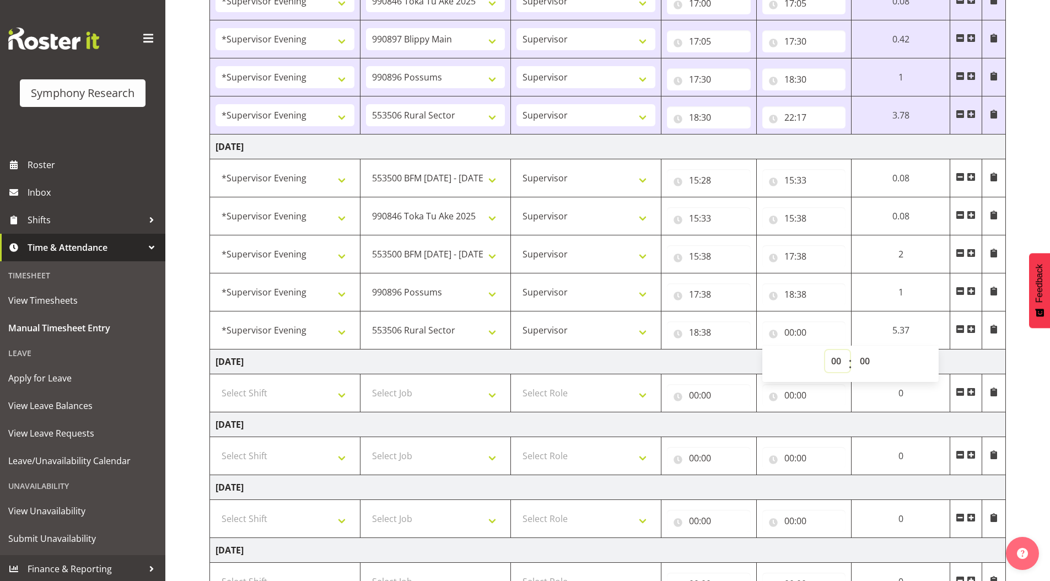
select select "22"
click at [825, 350] on select "00 01 02 03 04 05 06 07 08 09 10 11 12 13 14 15 16 17 18 19 20 21 22 23" at bounding box center [837, 361] width 25 height 22
type input "22:00"
click at [1013, 175] on div "September 22nd - September 28th 2025 Shift Job Role Start Time End Time Total M…" at bounding box center [629, 242] width 840 height 966
